Goal: Information Seeking & Learning: Learn about a topic

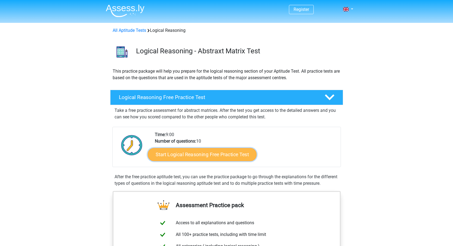
click at [228, 156] on link "Start Logical Reasoning Free Practice Test" at bounding box center [202, 154] width 109 height 13
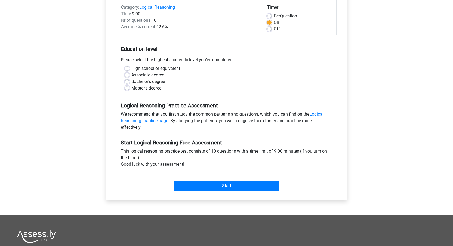
scroll to position [85, 0]
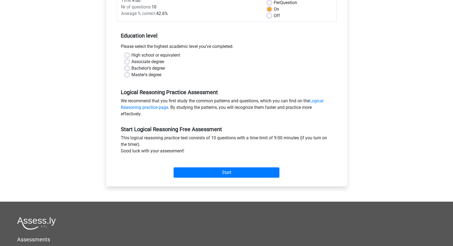
click at [132, 63] on label "Associate degree" at bounding box center [148, 62] width 33 height 7
click at [127, 63] on input "Associate degree" at bounding box center [127, 61] width 4 height 5
radio input "true"
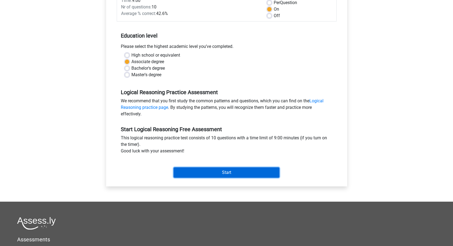
click at [233, 175] on input "Start" at bounding box center [227, 172] width 106 height 10
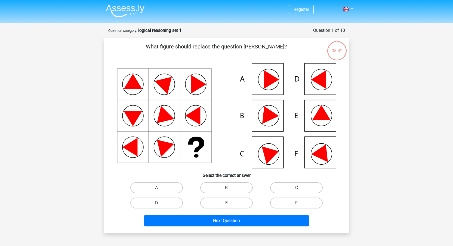
click at [213, 204] on label "E" at bounding box center [226, 203] width 53 height 11
click at [227, 204] on input "E" at bounding box center [229, 205] width 4 height 4
radio input "true"
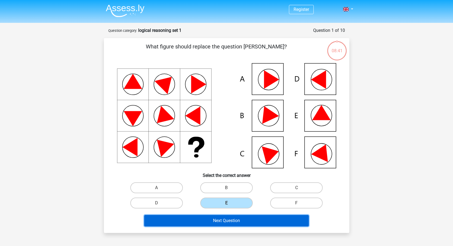
click at [237, 222] on button "Next Question" at bounding box center [226, 220] width 165 height 11
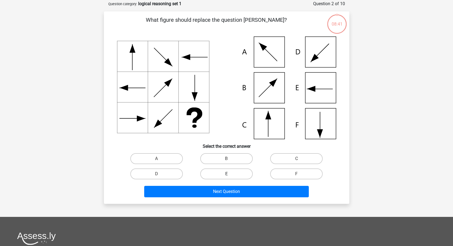
scroll to position [27, 0]
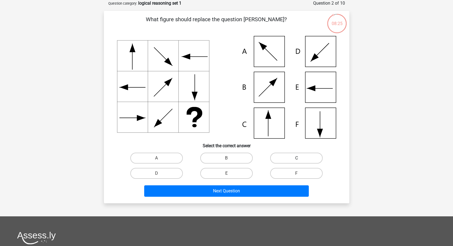
click at [295, 160] on label "C" at bounding box center [296, 158] width 53 height 11
click at [297, 160] on input "C" at bounding box center [299, 160] width 4 height 4
radio input "true"
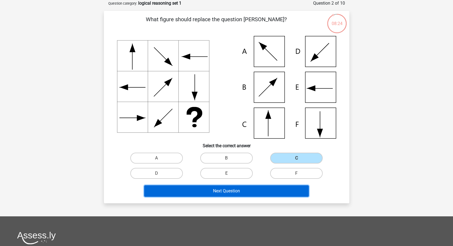
click at [271, 192] on button "Next Question" at bounding box center [226, 190] width 165 height 11
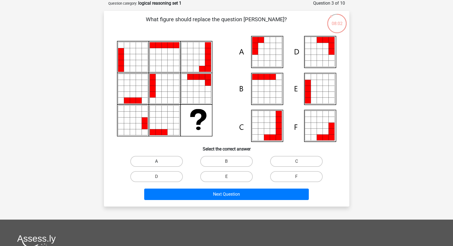
click at [162, 158] on label "A" at bounding box center [156, 161] width 53 height 11
click at [160, 161] on input "A" at bounding box center [159, 163] width 4 height 4
radio input "true"
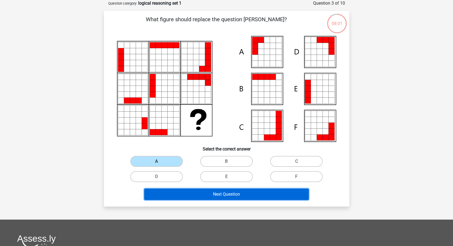
click at [222, 196] on button "Next Question" at bounding box center [226, 194] width 165 height 11
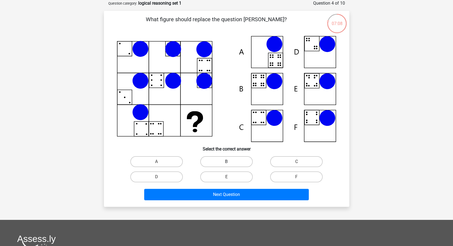
click at [226, 162] on label "B" at bounding box center [226, 161] width 53 height 11
click at [227, 162] on input "B" at bounding box center [229, 164] width 4 height 4
radio input "true"
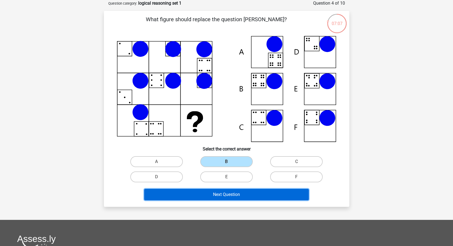
click at [250, 198] on button "Next Question" at bounding box center [226, 194] width 165 height 11
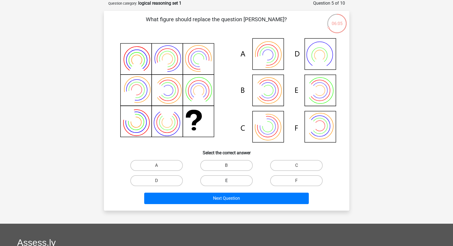
click at [237, 185] on label "E" at bounding box center [226, 180] width 53 height 11
click at [230, 184] on input "E" at bounding box center [229, 183] width 4 height 4
radio input "true"
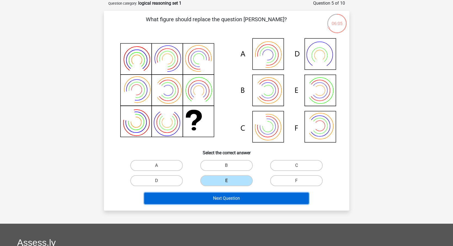
click at [242, 195] on button "Next Question" at bounding box center [226, 198] width 165 height 11
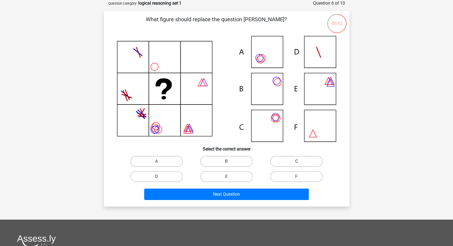
click at [292, 159] on label "C" at bounding box center [296, 161] width 53 height 11
click at [297, 161] on input "C" at bounding box center [299, 163] width 4 height 4
radio input "true"
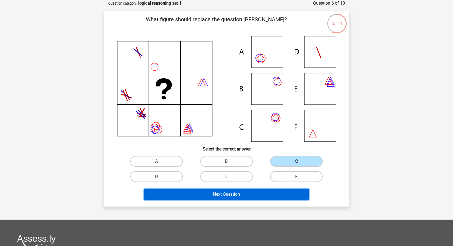
click at [252, 194] on button "Next Question" at bounding box center [226, 194] width 165 height 11
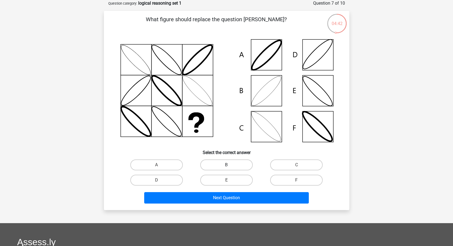
click at [236, 163] on label "B" at bounding box center [226, 165] width 53 height 11
click at [230, 165] on input "B" at bounding box center [229, 167] width 4 height 4
radio input "true"
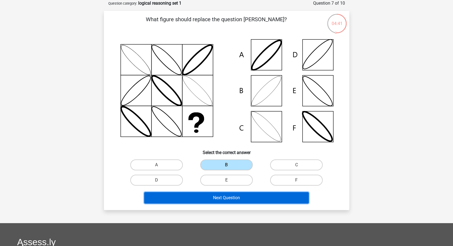
click at [237, 199] on button "Next Question" at bounding box center [226, 197] width 165 height 11
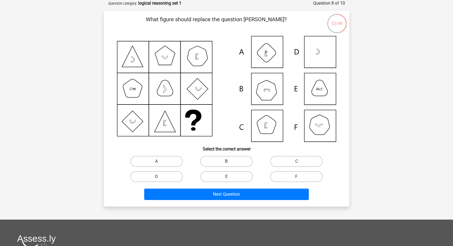
click at [226, 158] on label "B" at bounding box center [226, 161] width 53 height 11
click at [227, 161] on input "B" at bounding box center [229, 163] width 4 height 4
radio input "true"
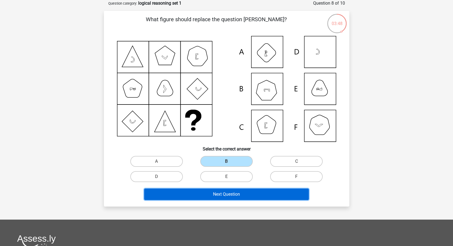
click at [231, 196] on button "Next Question" at bounding box center [226, 194] width 165 height 11
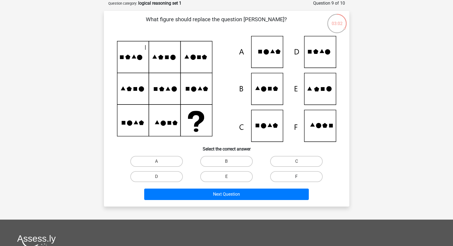
click at [294, 173] on label "F" at bounding box center [296, 176] width 53 height 11
click at [297, 177] on input "F" at bounding box center [299, 179] width 4 height 4
radio input "true"
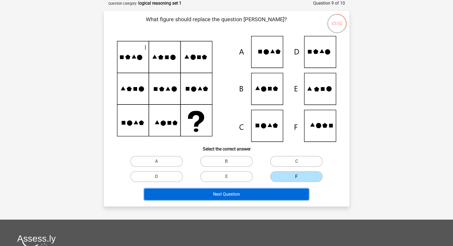
click at [269, 192] on button "Next Question" at bounding box center [226, 194] width 165 height 11
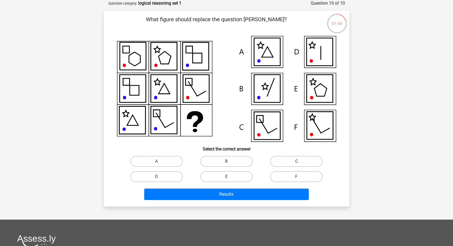
click at [227, 175] on label "E" at bounding box center [226, 176] width 53 height 11
click at [227, 177] on input "E" at bounding box center [229, 179] width 4 height 4
radio input "true"
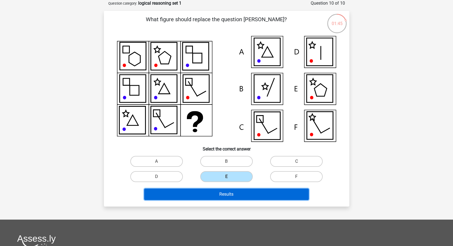
click at [239, 193] on button "Results" at bounding box center [226, 194] width 165 height 11
